Goal: Task Accomplishment & Management: Manage account settings

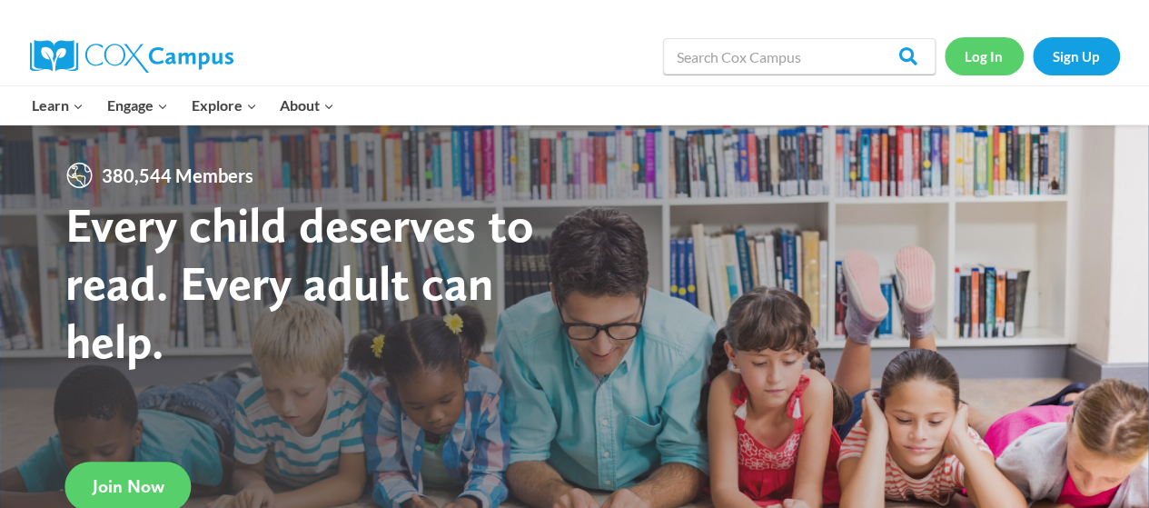
click at [985, 64] on link "Log In" at bounding box center [984, 55] width 79 height 37
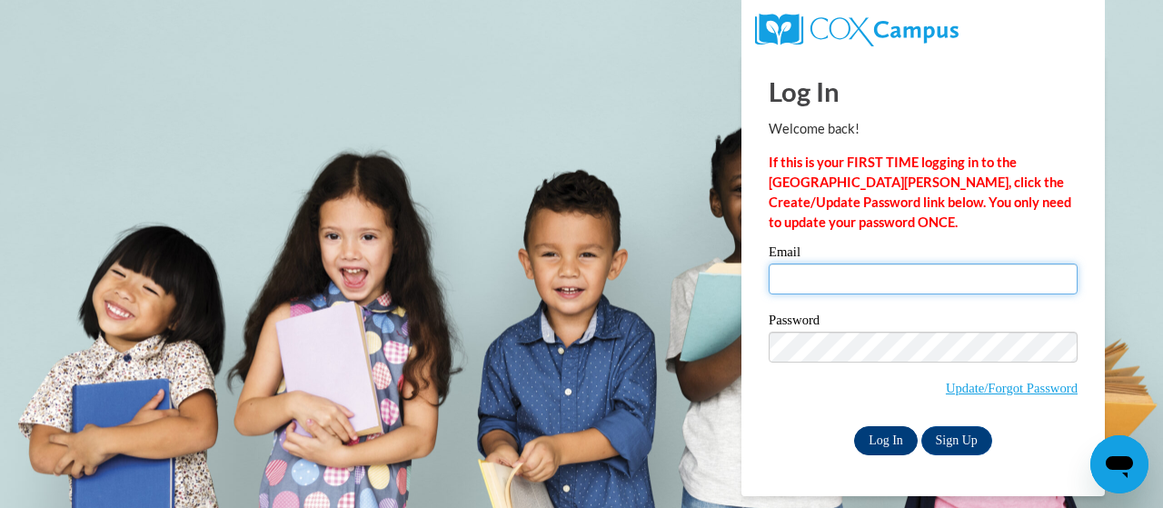
type input "marcy.kohlbeck@trschools.k12.wi.us"
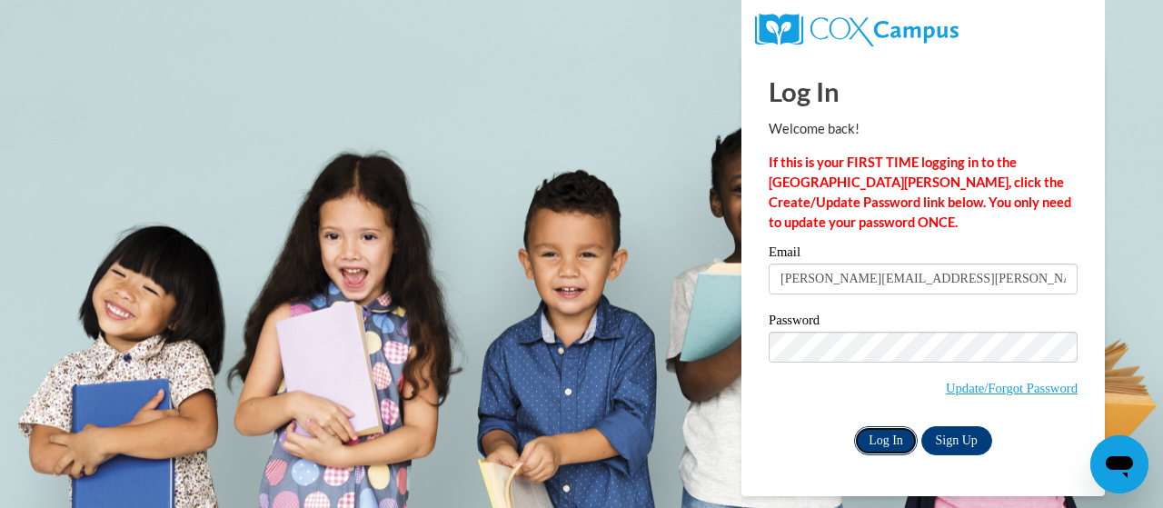
click at [883, 453] on input "Log In" at bounding box center [886, 440] width 64 height 29
